Goal: Check status: Check status

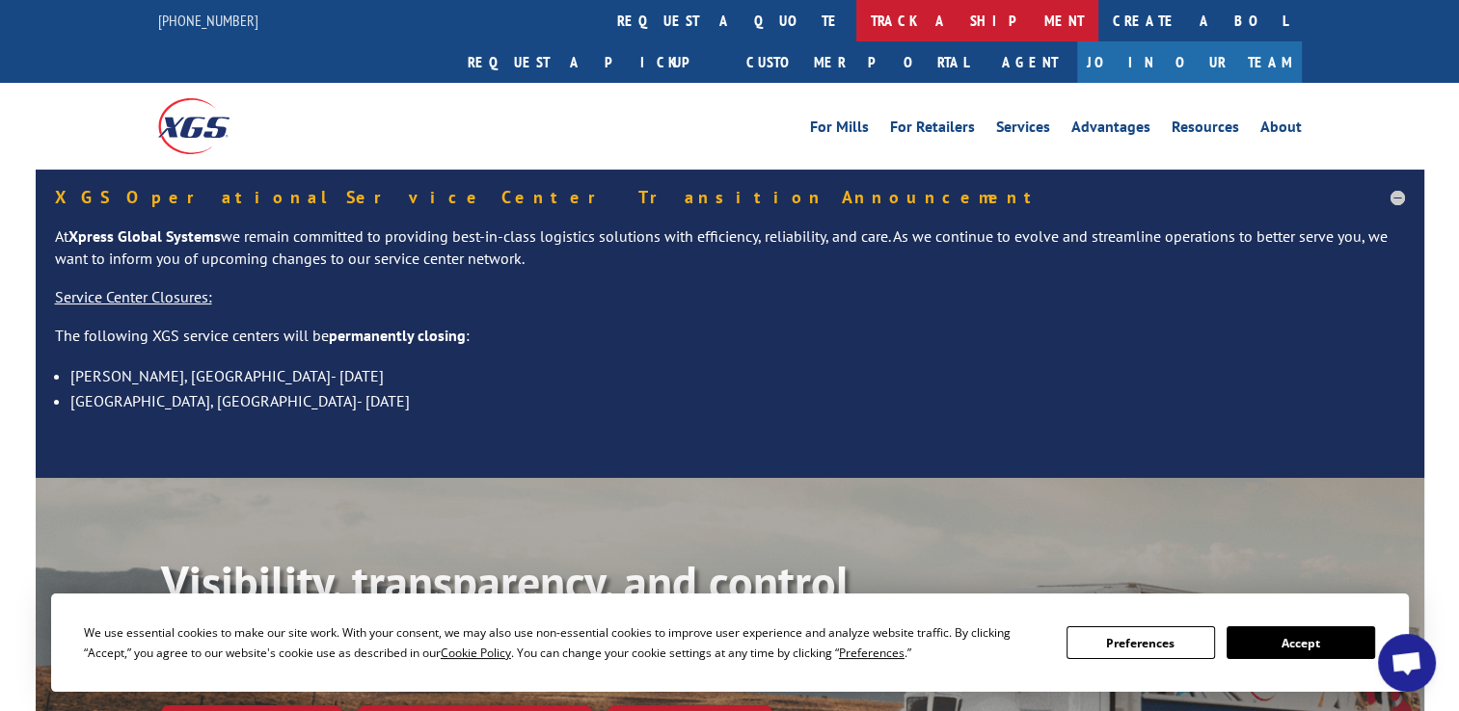
click at [856, 21] on link "track a shipment" at bounding box center [977, 20] width 242 height 41
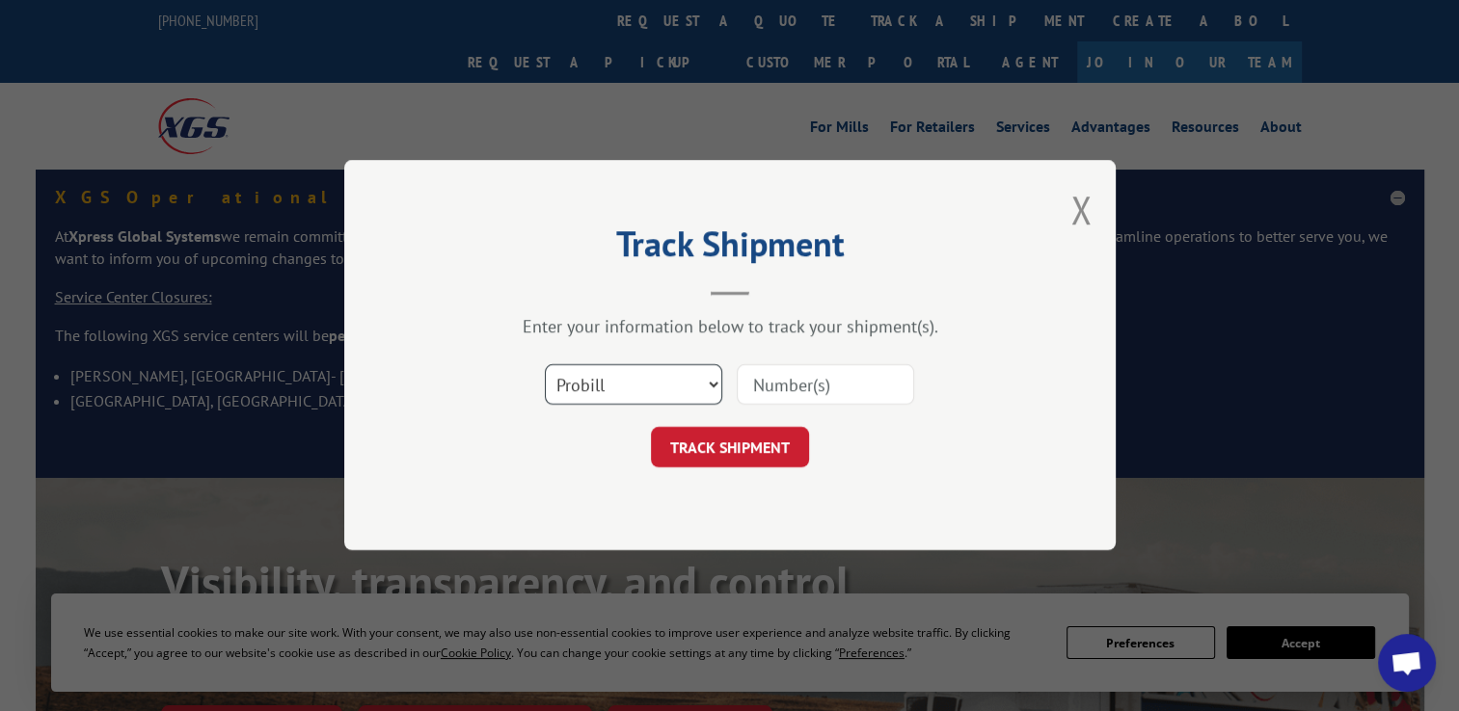
click at [593, 377] on select "Select category... Probill BOL PO" at bounding box center [633, 385] width 177 height 40
select select "po"
click at [545, 365] on select "Select category... Probill BOL PO" at bounding box center [633, 385] width 177 height 40
click at [794, 363] on div at bounding box center [824, 385] width 177 height 44
click at [797, 391] on input at bounding box center [824, 385] width 177 height 40
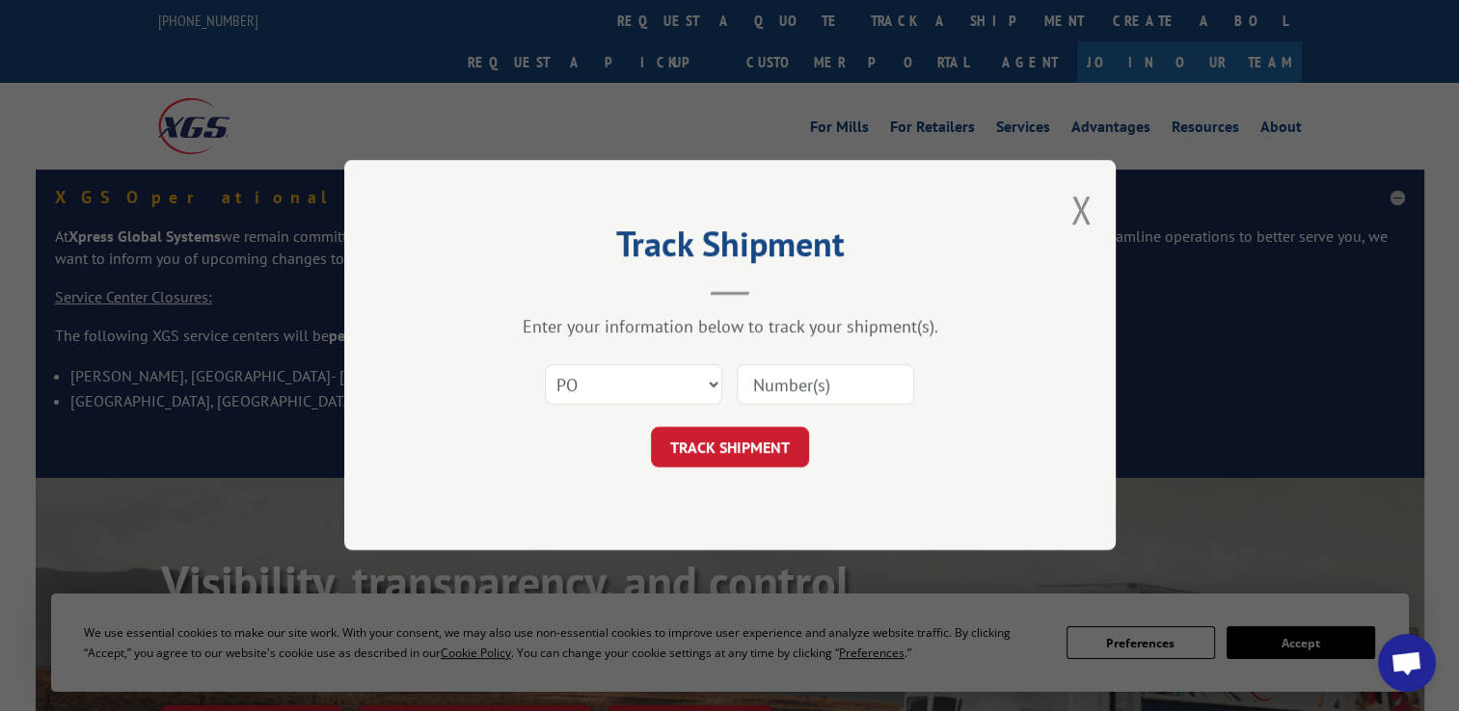
paste input "295116408"
type input "295116408"
click at [740, 431] on button "TRACK SHIPMENT" at bounding box center [730, 448] width 158 height 40
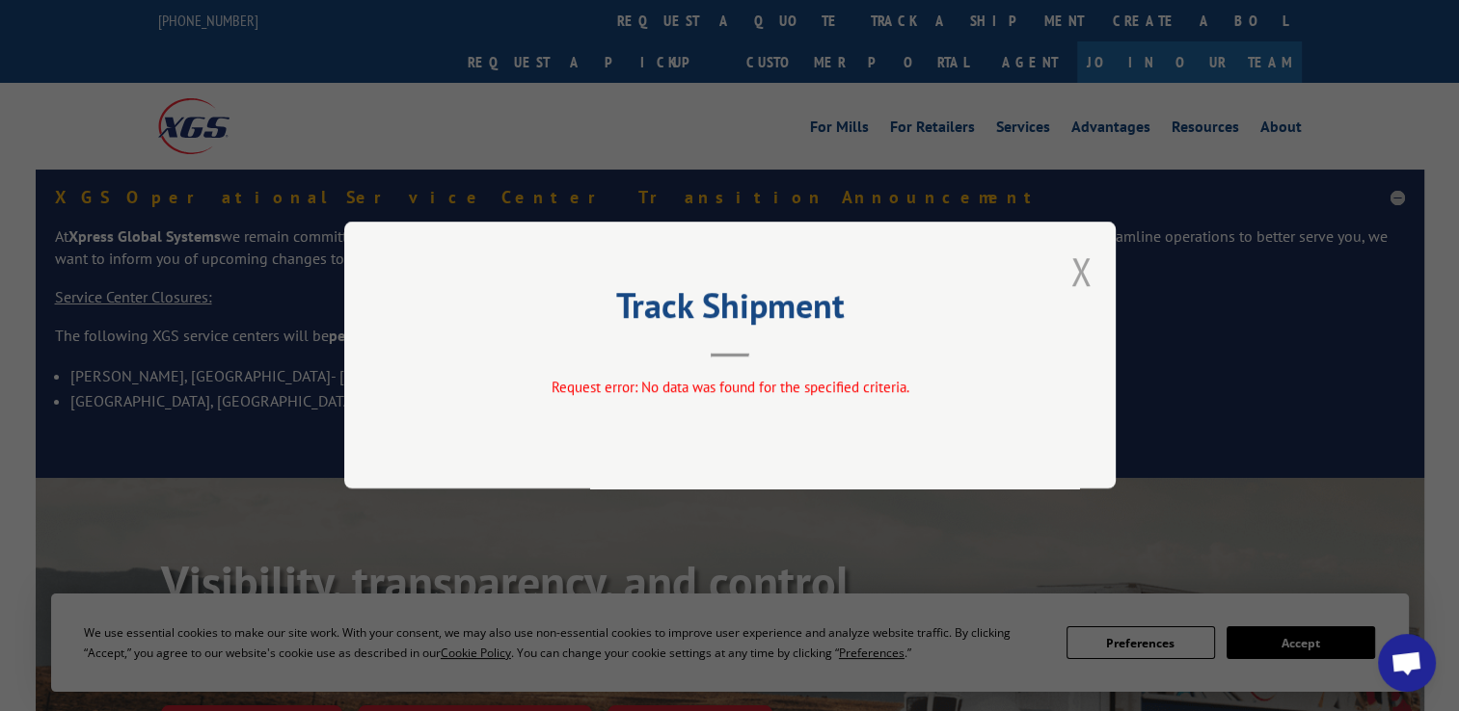
click at [1088, 280] on button "Close modal" at bounding box center [1080, 271] width 21 height 51
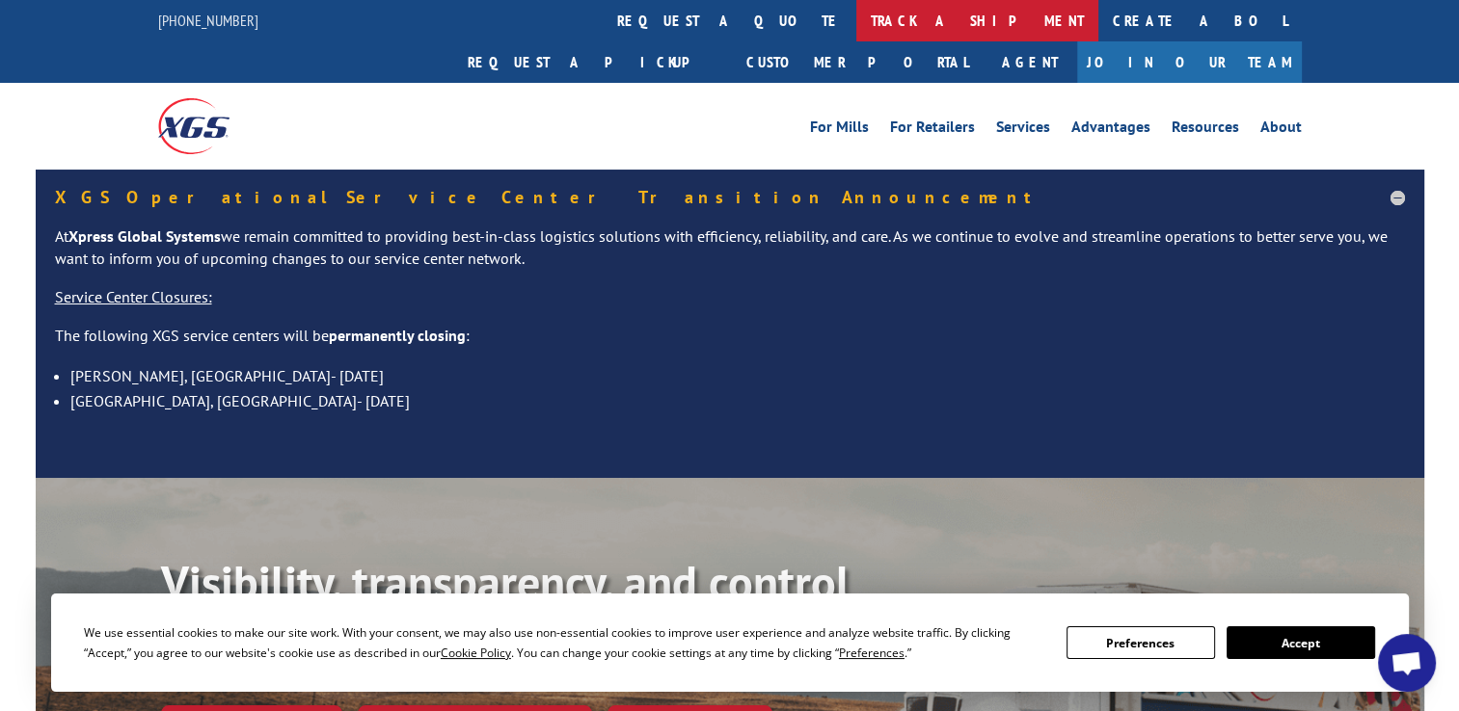
click at [856, 13] on link "track a shipment" at bounding box center [977, 20] width 242 height 41
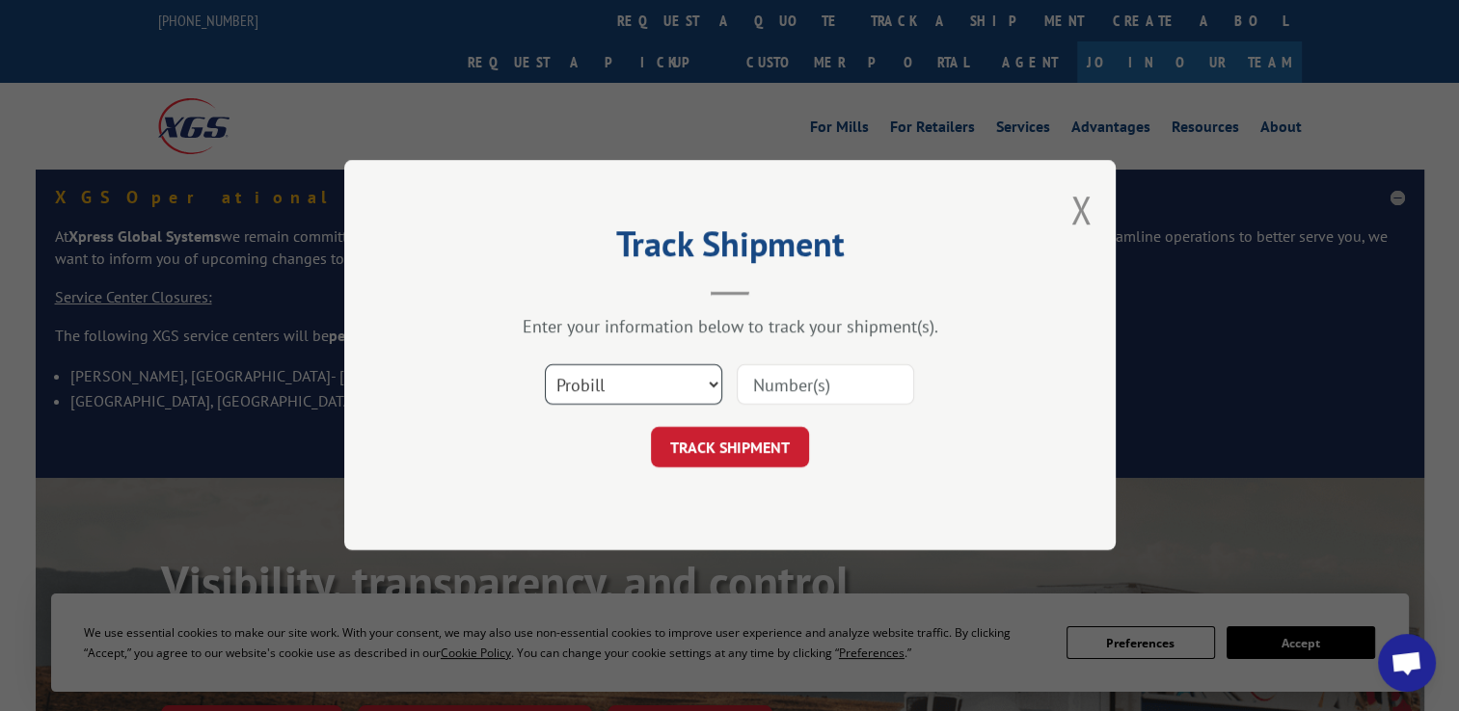
click at [628, 396] on select "Select category... Probill BOL PO" at bounding box center [633, 385] width 177 height 40
select select "po"
click at [545, 365] on select "Select category... Probill BOL PO" at bounding box center [633, 385] width 177 height 40
click at [783, 394] on input at bounding box center [824, 385] width 177 height 40
paste input "295111960"
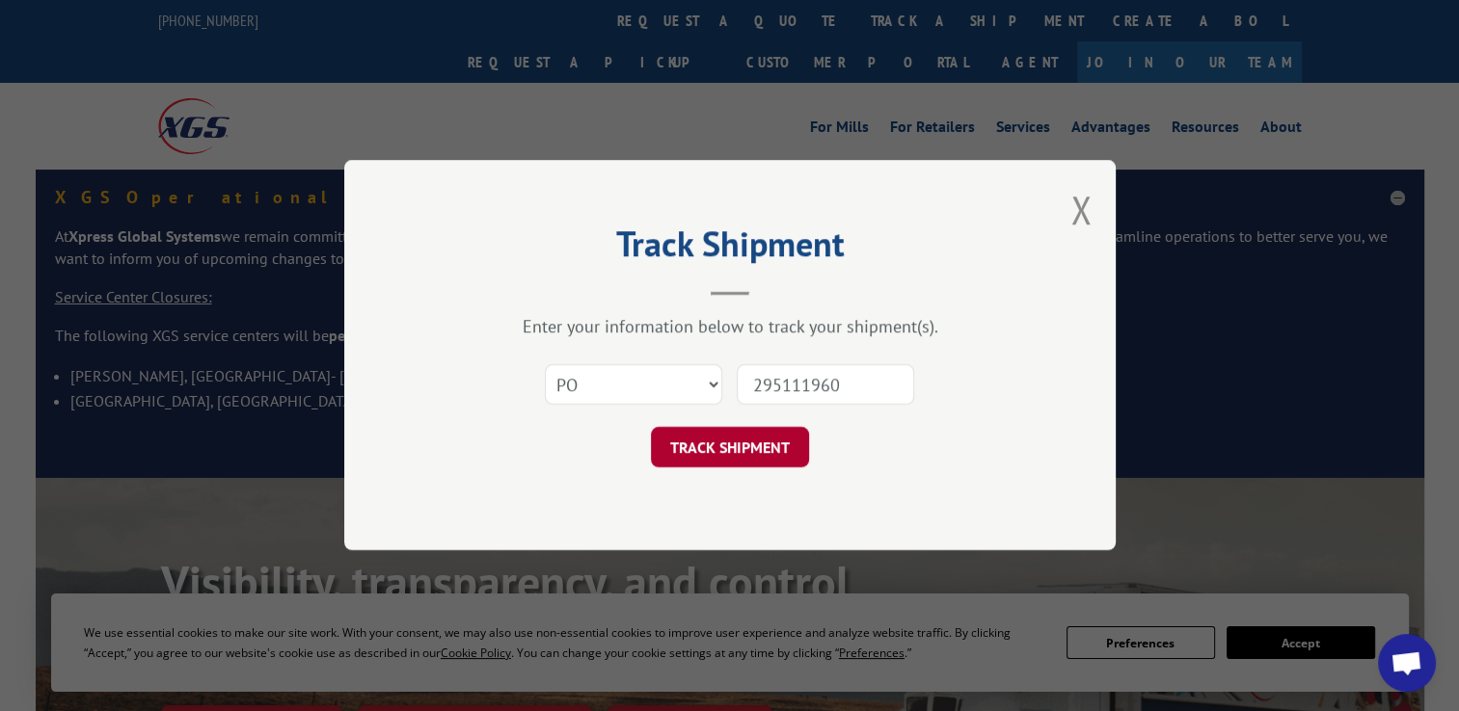
type input "295111960"
click at [736, 450] on button "TRACK SHIPMENT" at bounding box center [730, 448] width 158 height 40
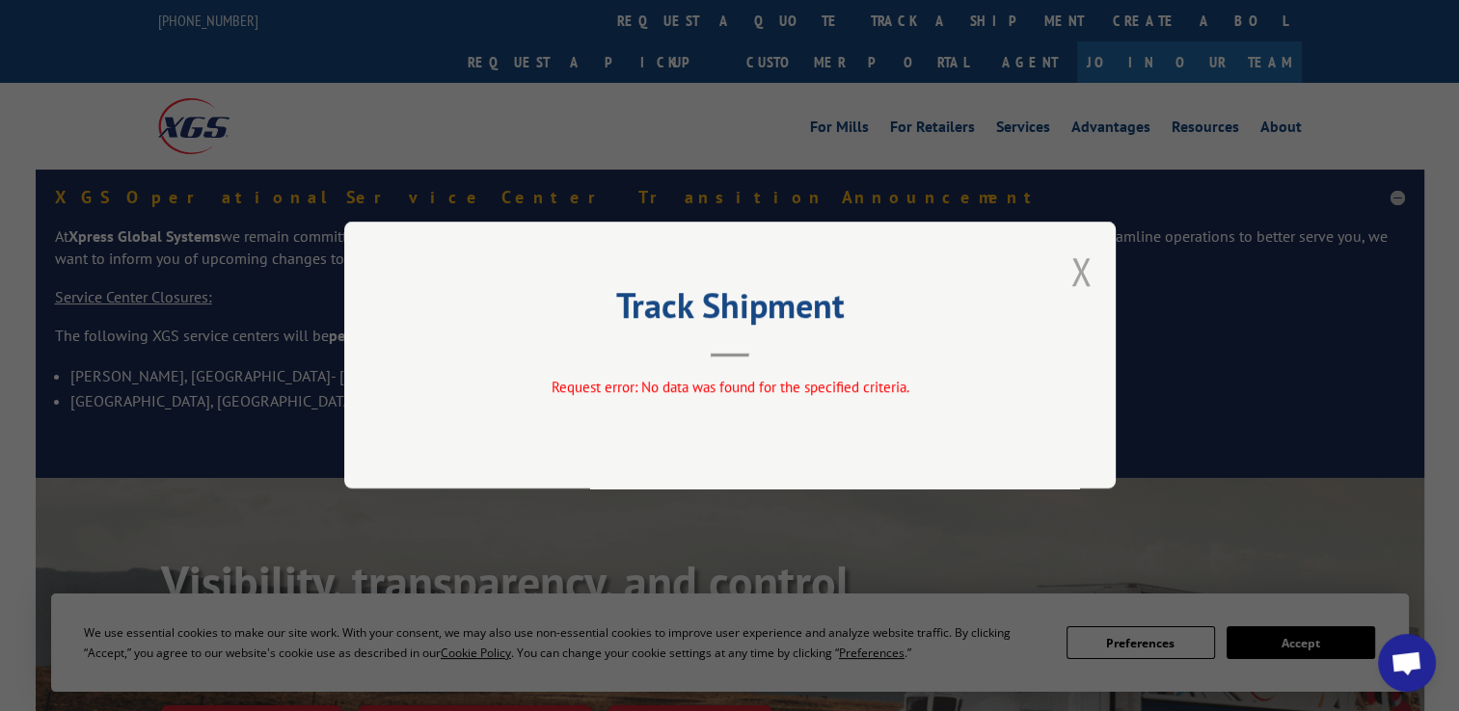
click at [1078, 281] on button "Close modal" at bounding box center [1080, 271] width 21 height 51
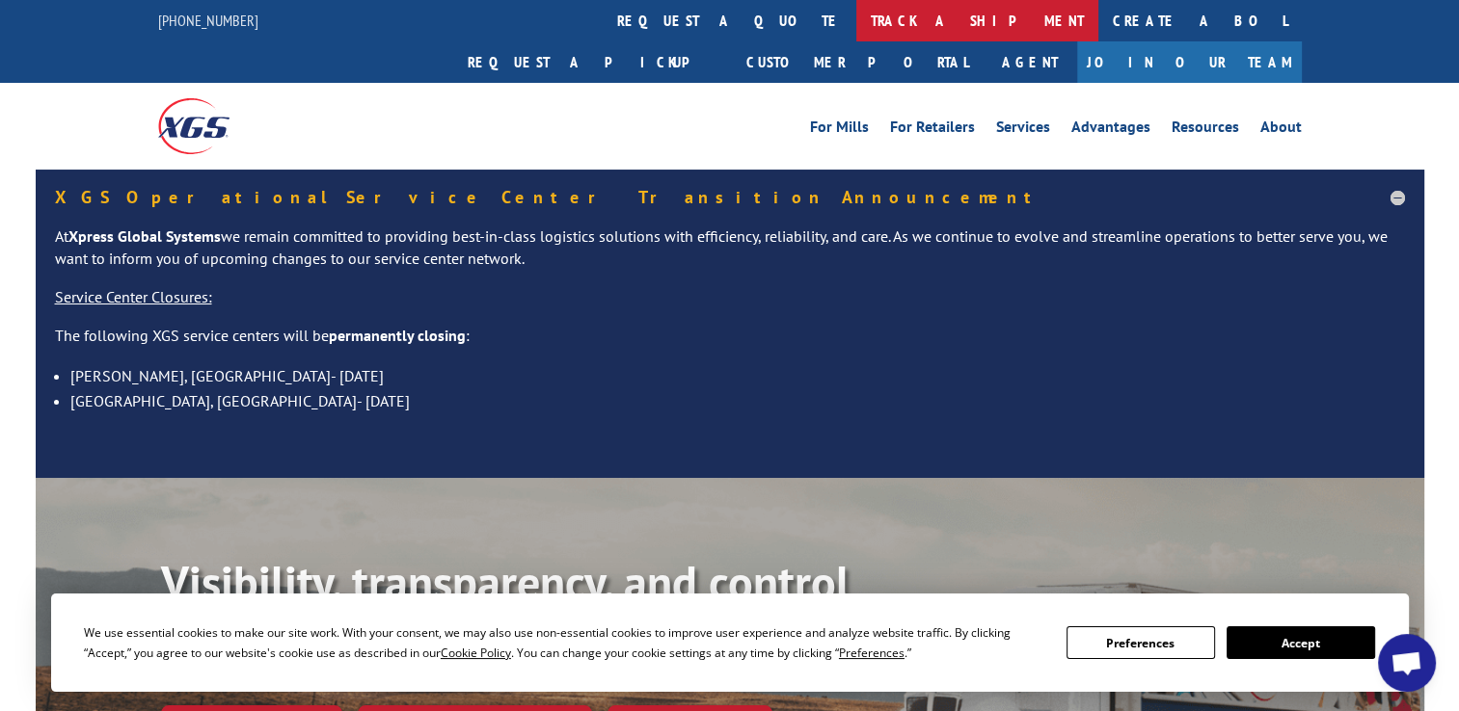
click at [856, 26] on link "track a shipment" at bounding box center [977, 20] width 242 height 41
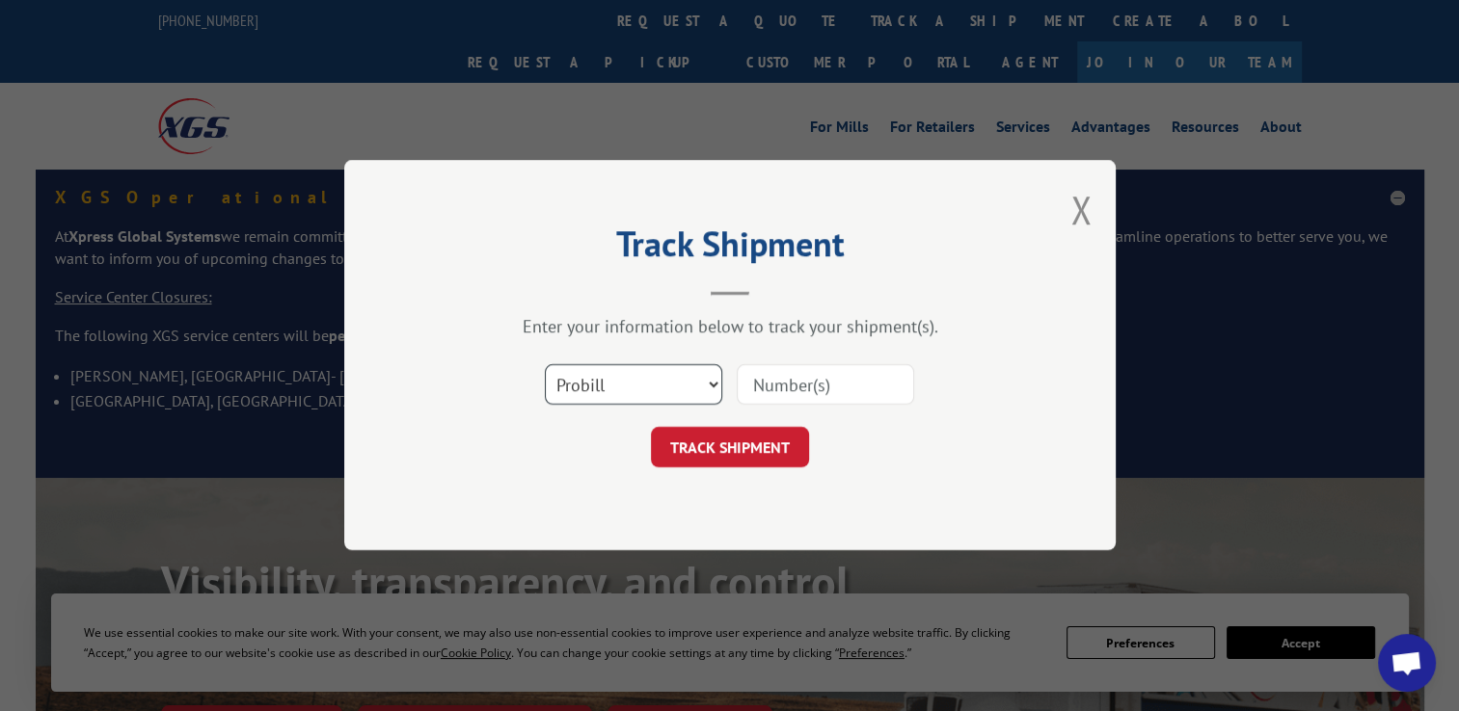
click at [648, 384] on select "Select category... Probill BOL PO" at bounding box center [633, 385] width 177 height 40
select select "po"
click at [545, 365] on select "Select category... Probill BOL PO" at bounding box center [633, 385] width 177 height 40
click at [851, 386] on input at bounding box center [824, 385] width 177 height 40
paste input "295207015"
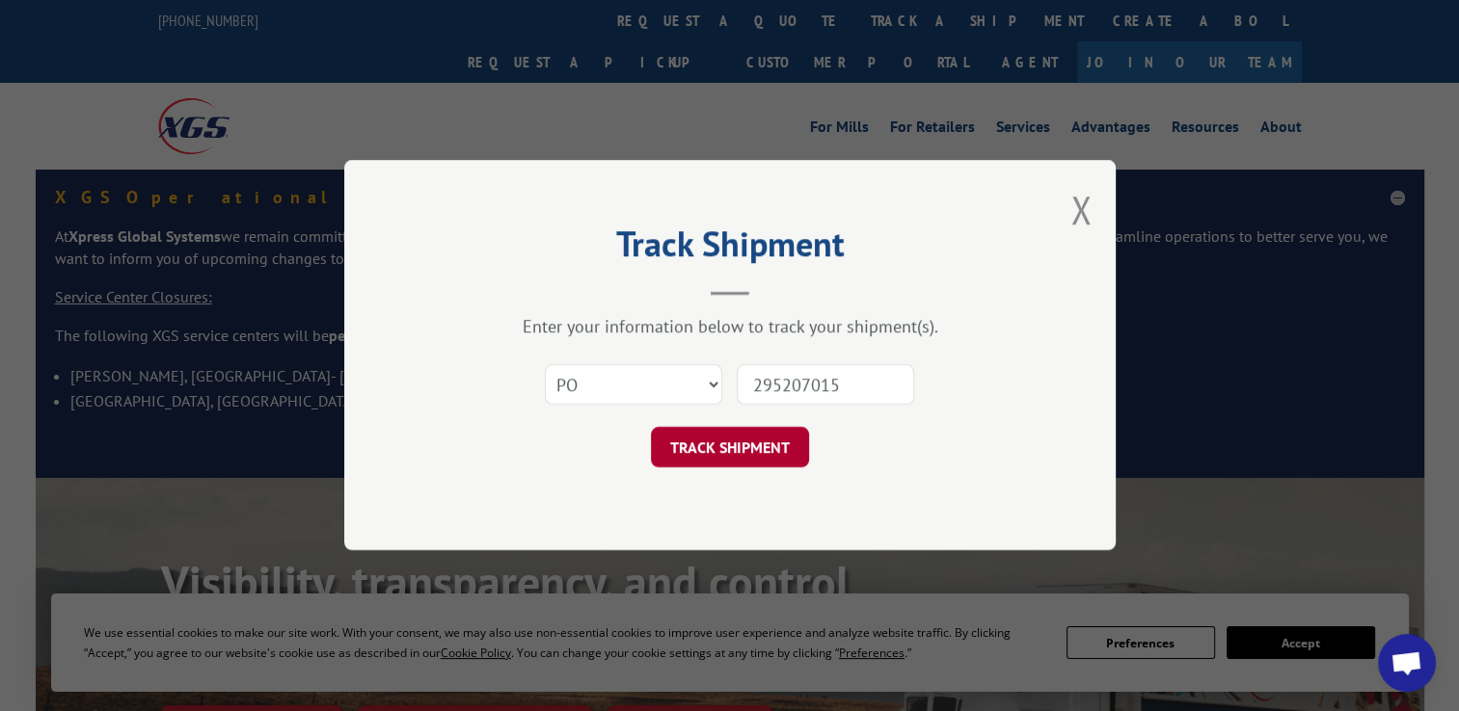
type input "295207015"
click at [756, 444] on button "TRACK SHIPMENT" at bounding box center [730, 448] width 158 height 40
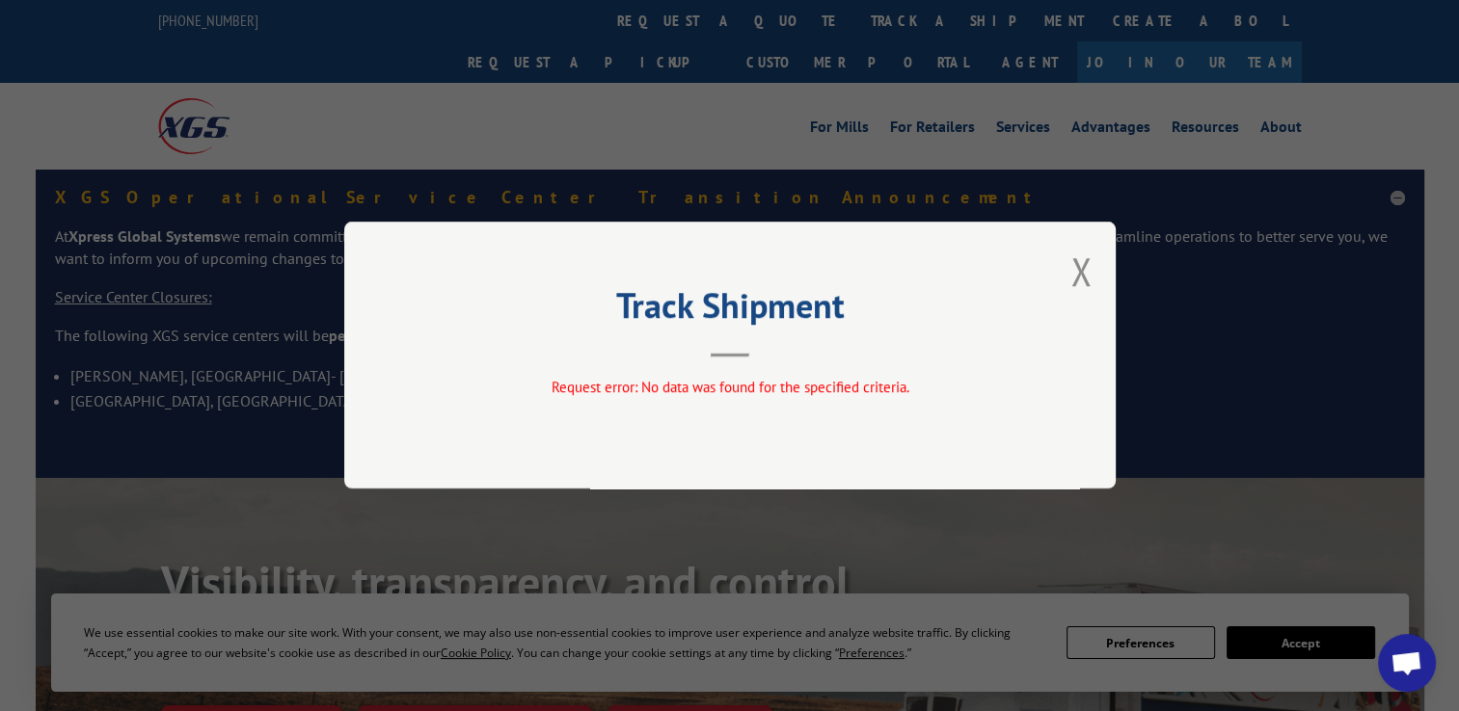
click at [1084, 276] on button "Close modal" at bounding box center [1080, 271] width 21 height 51
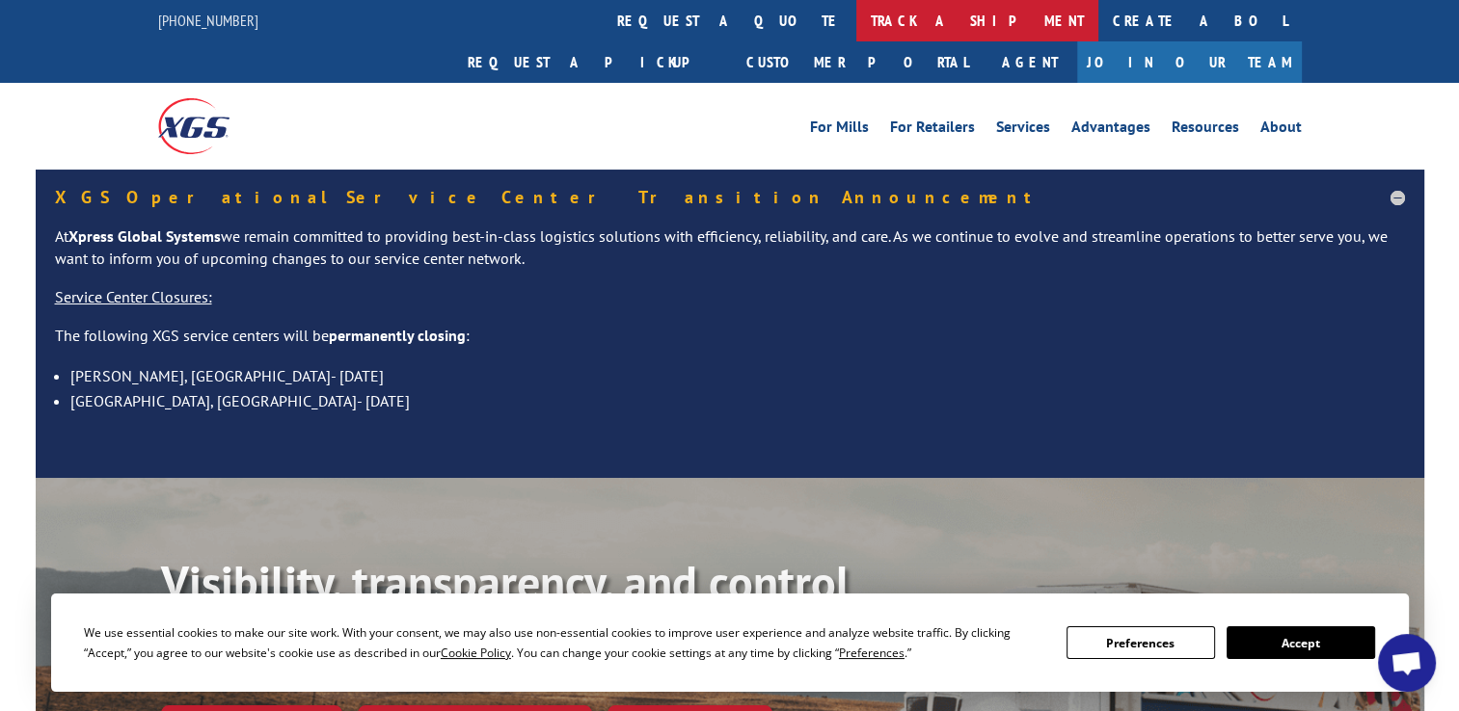
click at [856, 15] on link "track a shipment" at bounding box center [977, 20] width 242 height 41
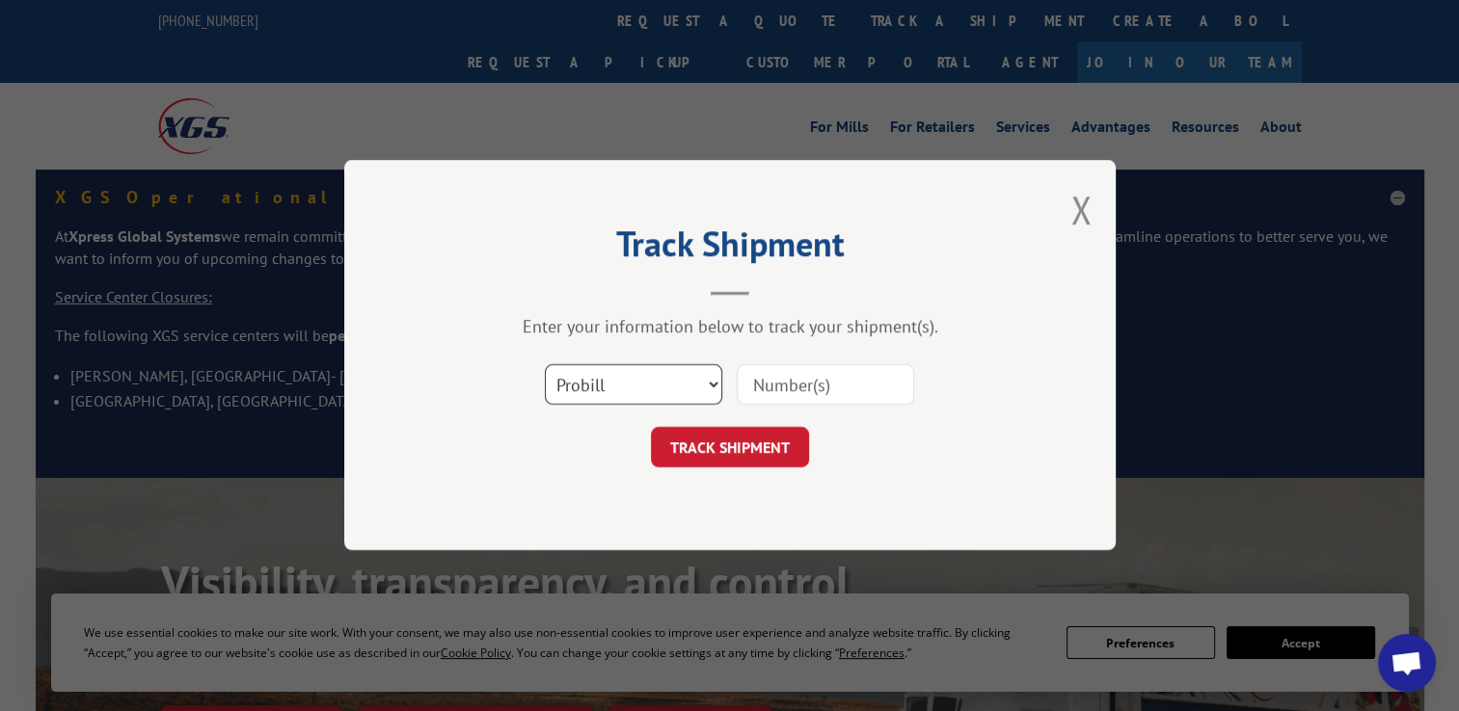
drag, startPoint x: 656, startPoint y: 384, endPoint x: 648, endPoint y: 406, distance: 23.5
click at [656, 385] on select "Select category... Probill BOL PO" at bounding box center [633, 385] width 177 height 40
select select "po"
click at [545, 365] on select "Select category... Probill BOL PO" at bounding box center [633, 385] width 177 height 40
click at [821, 361] on div "Select category... Probill BOL PO" at bounding box center [730, 386] width 578 height 64
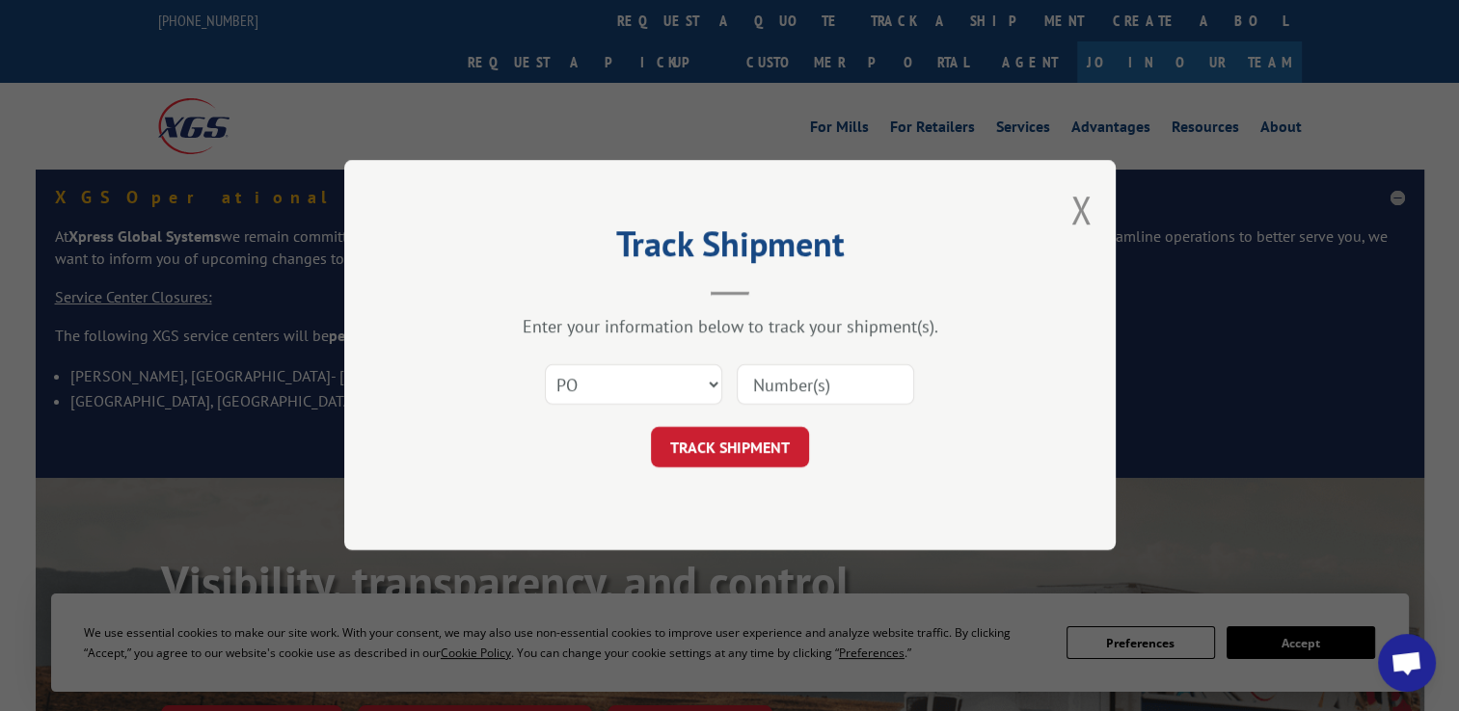
click at [820, 393] on input at bounding box center [824, 385] width 177 height 40
paste input "295129217"
type input "295129217"
click at [732, 429] on button "TRACK SHIPMENT" at bounding box center [730, 448] width 158 height 40
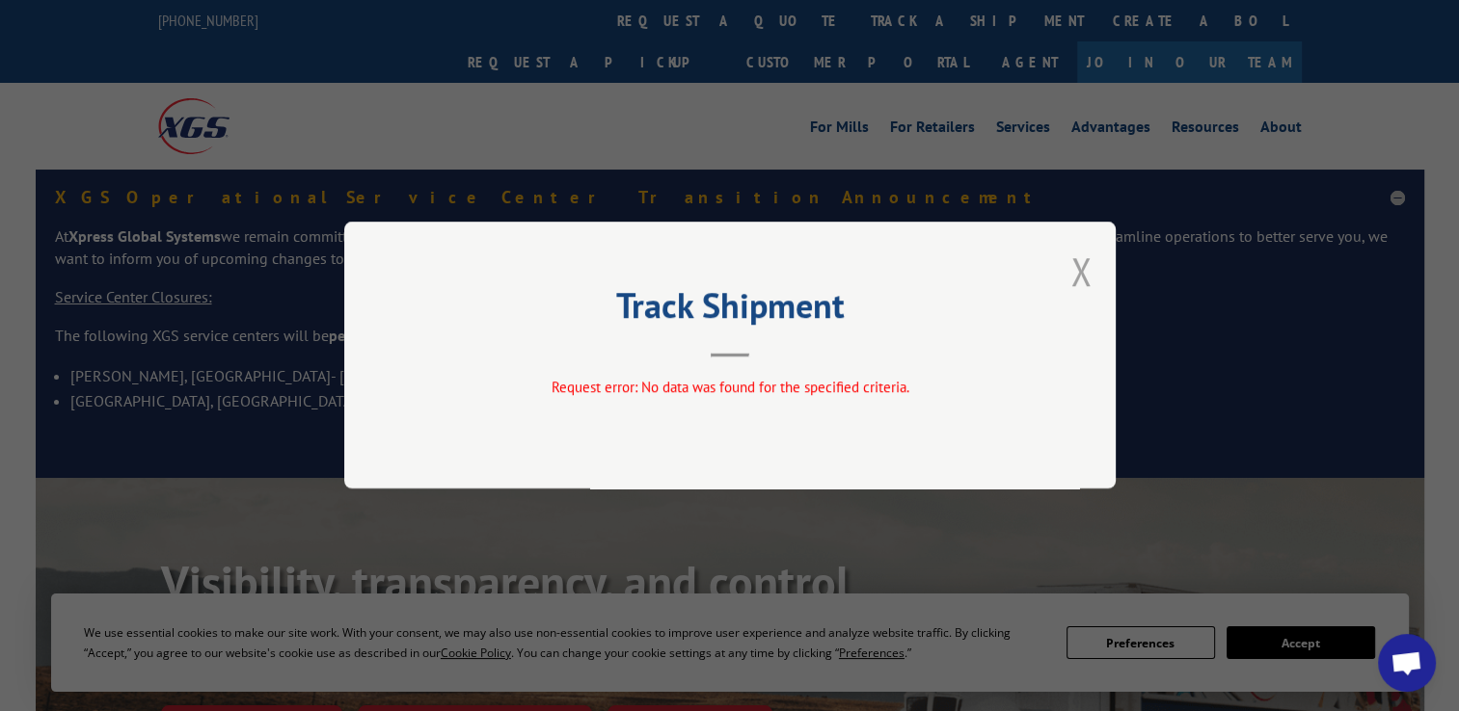
click at [1077, 277] on button "Close modal" at bounding box center [1080, 271] width 21 height 51
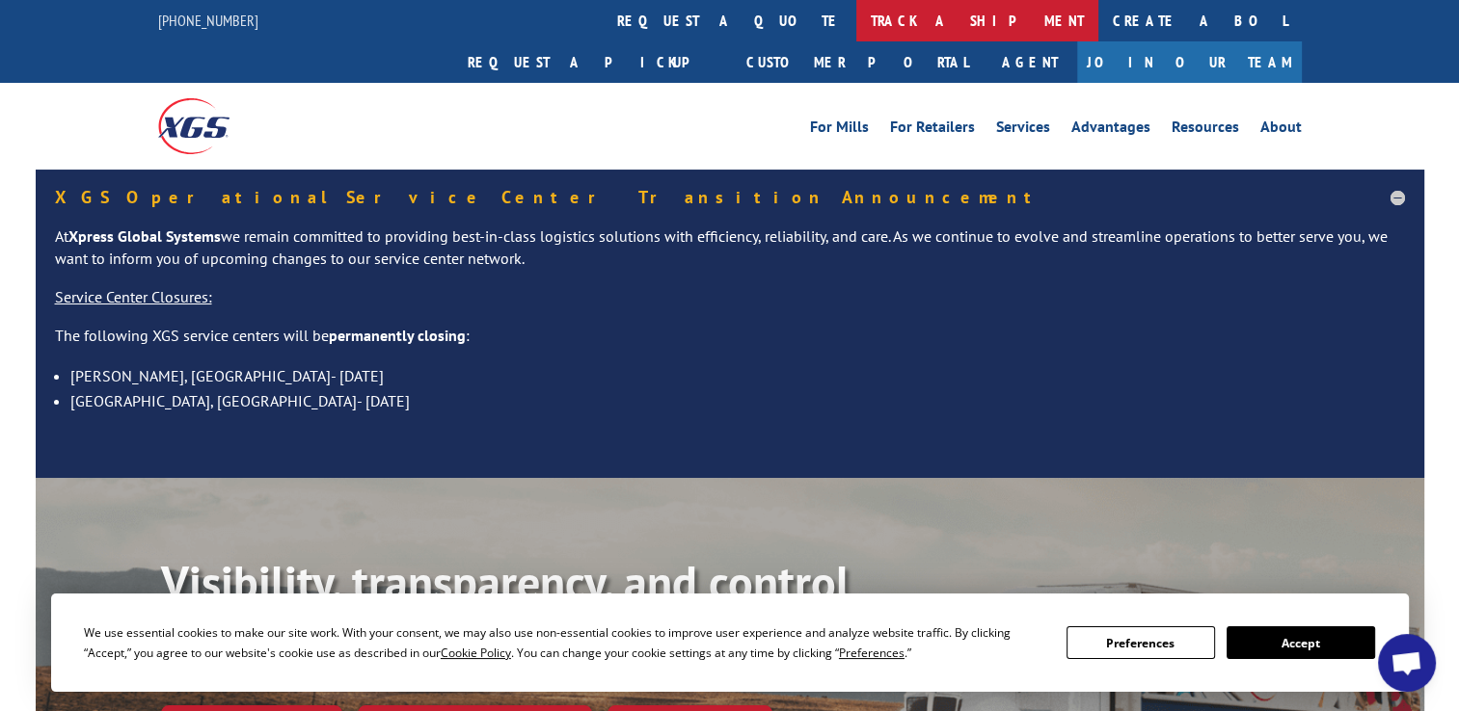
click at [856, 33] on link "track a shipment" at bounding box center [977, 20] width 242 height 41
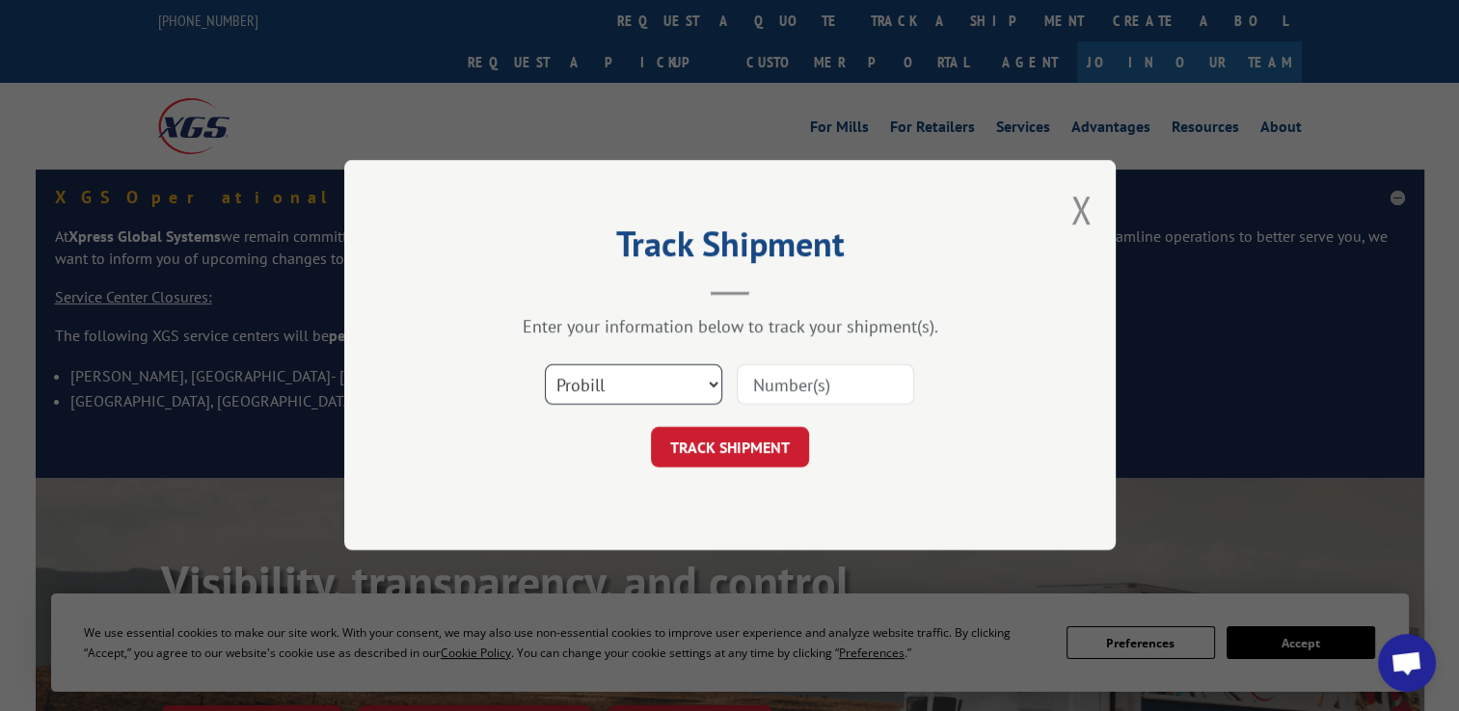
click at [656, 365] on select "Select category... Probill BOL PO" at bounding box center [633, 385] width 177 height 40
drag, startPoint x: 618, startPoint y: 530, endPoint x: 734, endPoint y: 435, distance: 150.0
click at [618, 530] on div "Track Shipment Enter your information below to track your shipment(s). Select c…" at bounding box center [729, 355] width 771 height 390
click at [811, 389] on input at bounding box center [824, 385] width 177 height 40
click at [623, 374] on select "Select category... Probill BOL PO" at bounding box center [633, 385] width 177 height 40
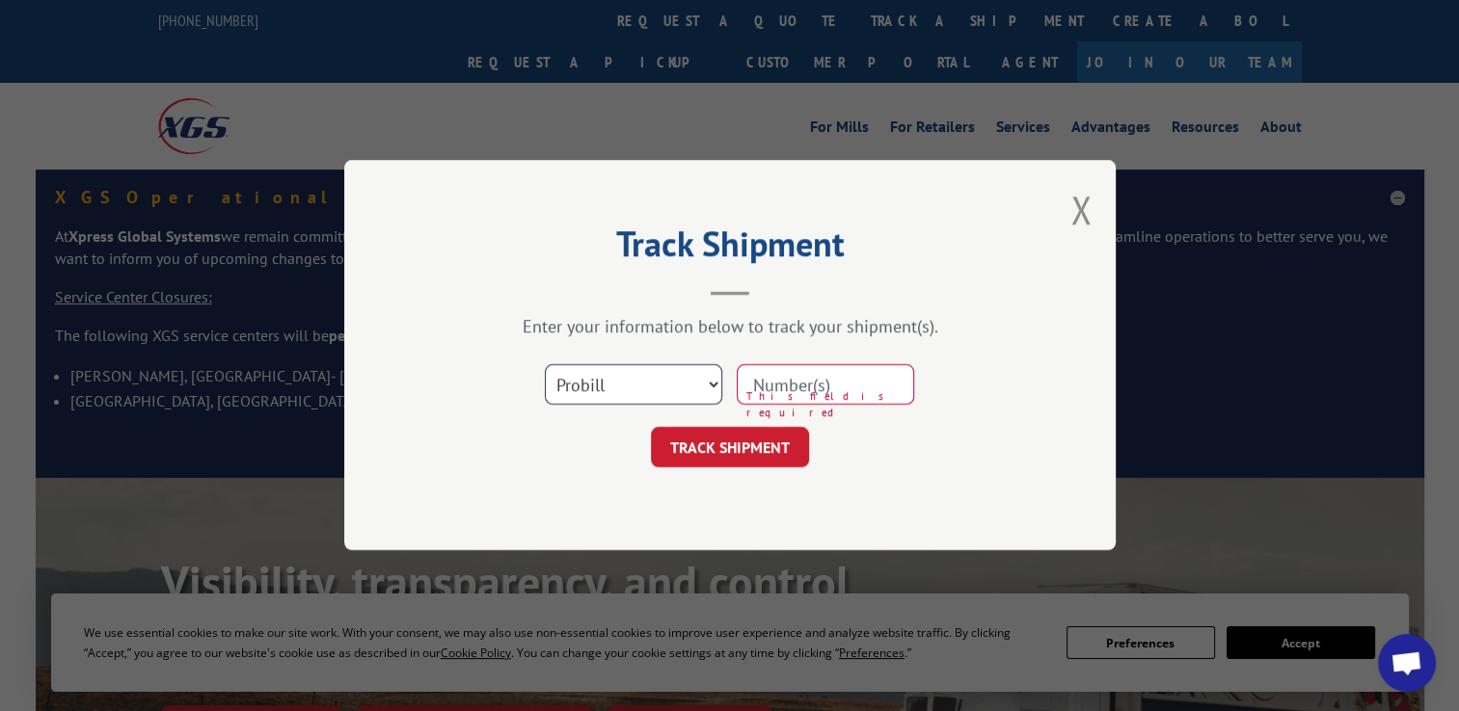
select select "po"
click at [545, 365] on select "Select category... Probill BOL PO" at bounding box center [633, 385] width 177 height 40
click at [854, 379] on input at bounding box center [824, 385] width 177 height 40
paste input "295211329"
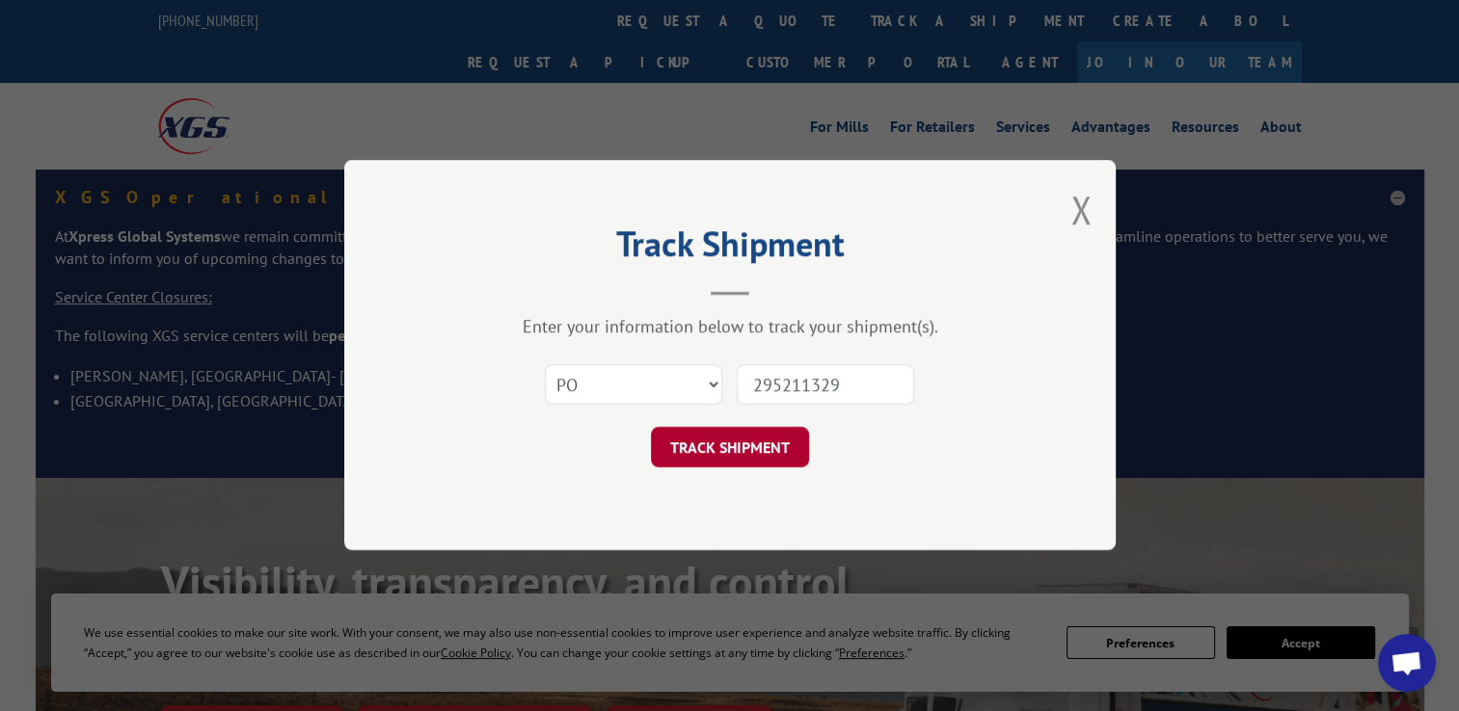
type input "295211329"
click at [740, 461] on button "TRACK SHIPMENT" at bounding box center [730, 448] width 158 height 40
